Goal: Navigation & Orientation: Find specific page/section

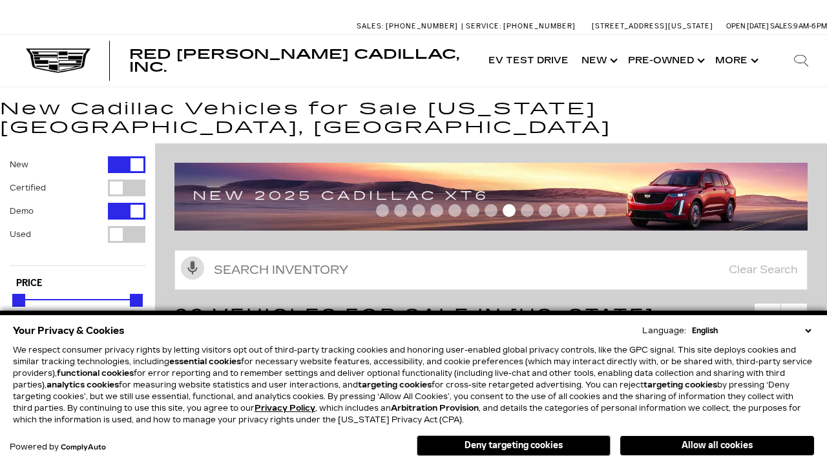
scroll to position [703, 0]
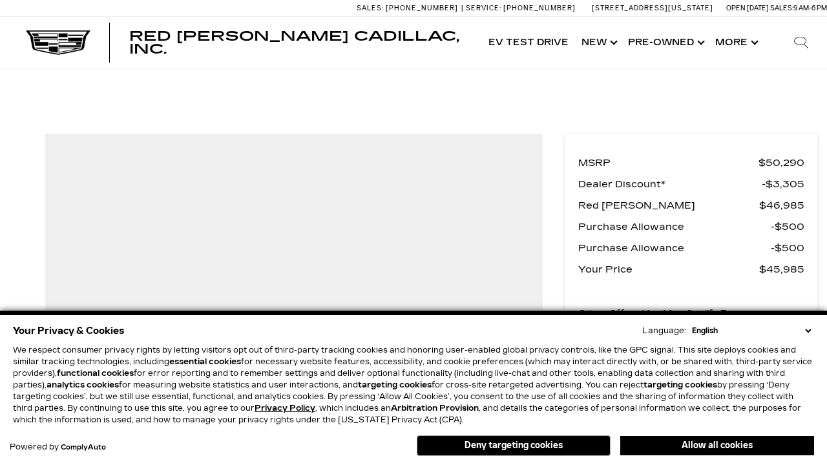
scroll to position [705, 0]
